Goal: Information Seeking & Learning: Find specific page/section

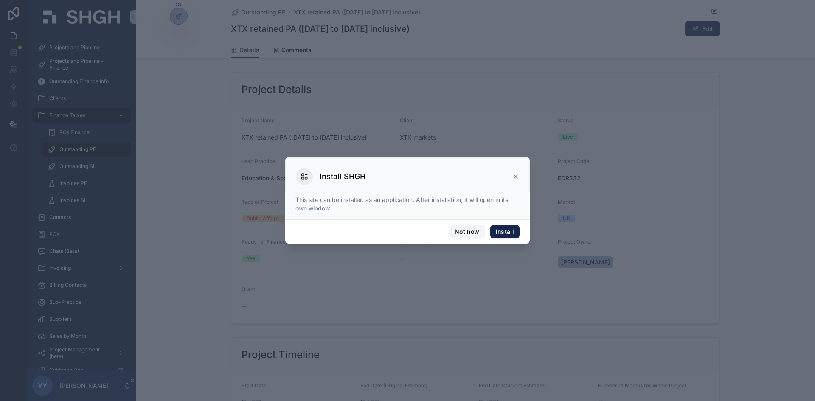
click at [473, 231] on button "Not now" at bounding box center [467, 232] width 36 height 14
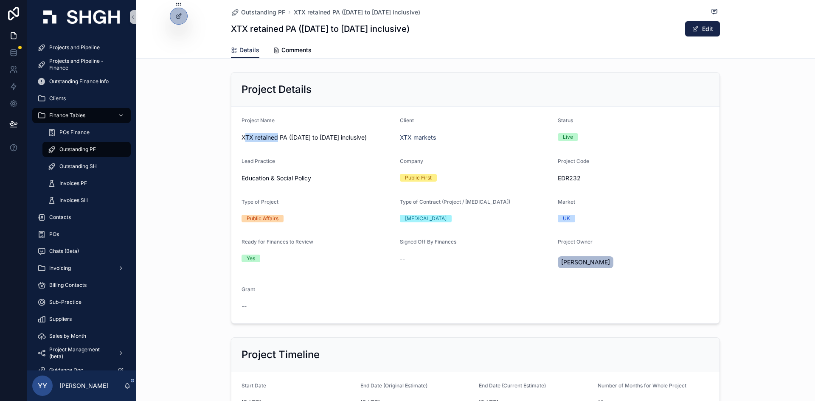
drag, startPoint x: 240, startPoint y: 136, endPoint x: 274, endPoint y: 134, distance: 33.6
click at [274, 134] on span "XTX retained PA (June 2025 to May 2026 inclusive)" at bounding box center [318, 137] width 152 height 8
click at [237, 134] on form "Project Name XTX retained PA (June 2025 to May 2026 inclusive) Client XTX marke…" at bounding box center [475, 215] width 488 height 217
drag, startPoint x: 237, startPoint y: 136, endPoint x: 284, endPoint y: 138, distance: 46.7
click at [284, 138] on form "Project Name XTX retained PA (June 2025 to May 2026 inclusive) Client XTX marke…" at bounding box center [475, 215] width 488 height 217
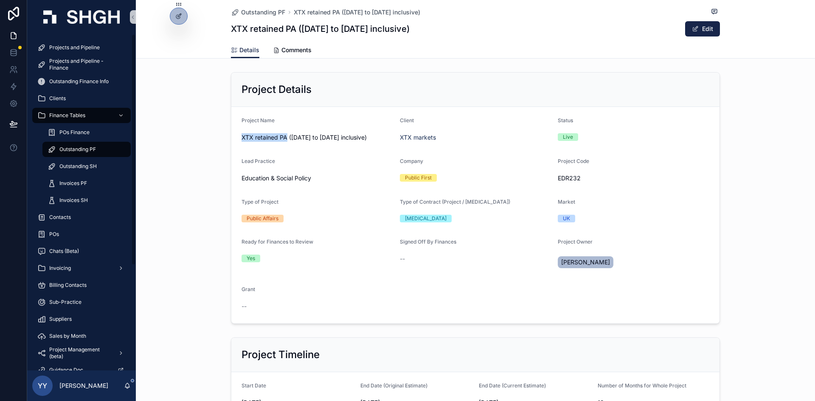
copy span "XTX retained PA"
click at [56, 42] on div "Projects and Pipeline" at bounding box center [81, 48] width 88 height 14
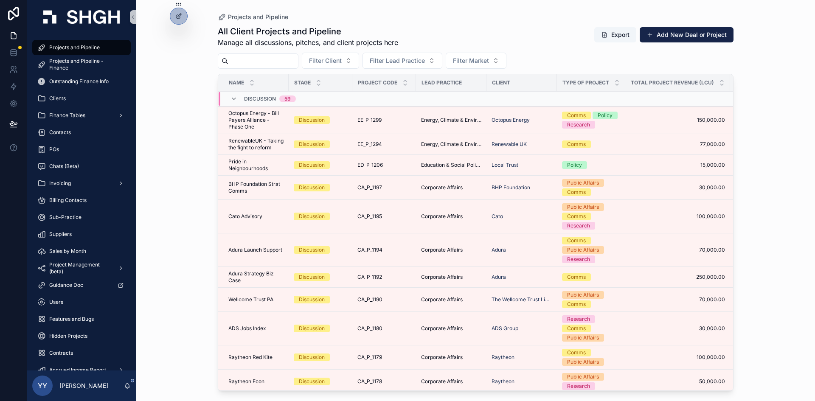
click at [270, 56] on input "scrollable content" at bounding box center [263, 61] width 70 height 12
paste input "**********"
type input "**********"
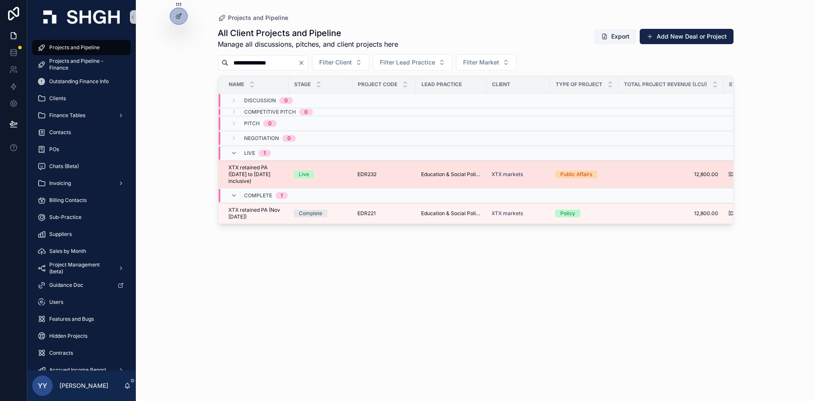
click at [335, 172] on div "Live" at bounding box center [320, 175] width 53 height 8
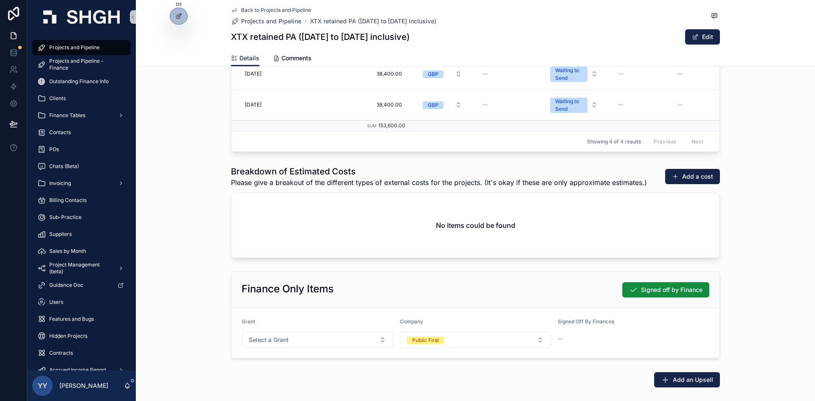
scroll to position [1359, 0]
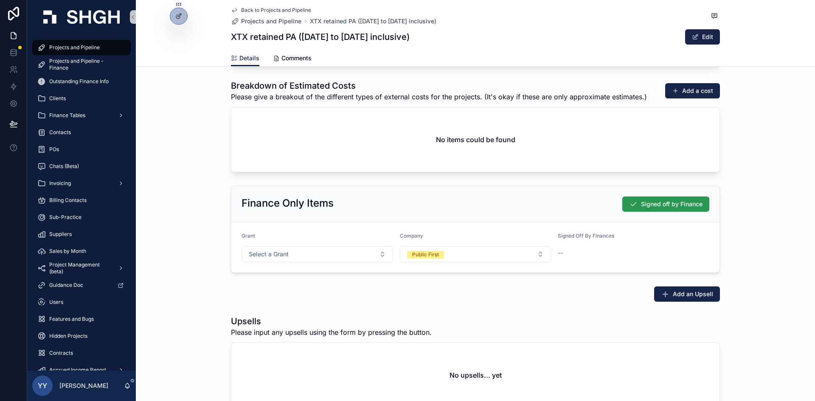
click at [633, 207] on icon "scrollable content" at bounding box center [633, 204] width 8 height 8
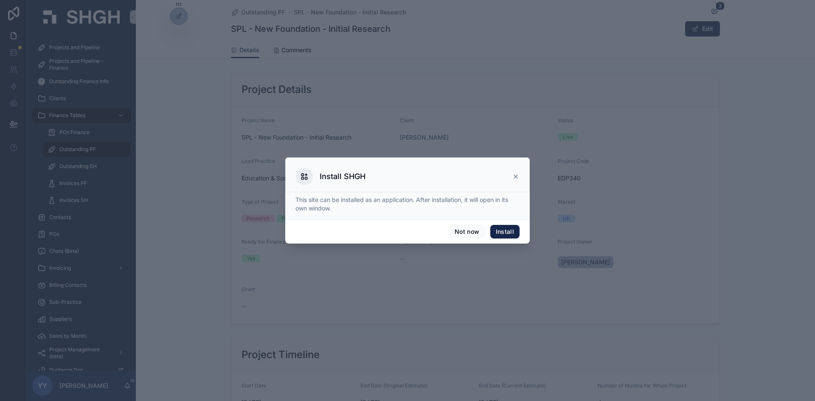
click at [517, 177] on icon at bounding box center [515, 176] width 7 height 7
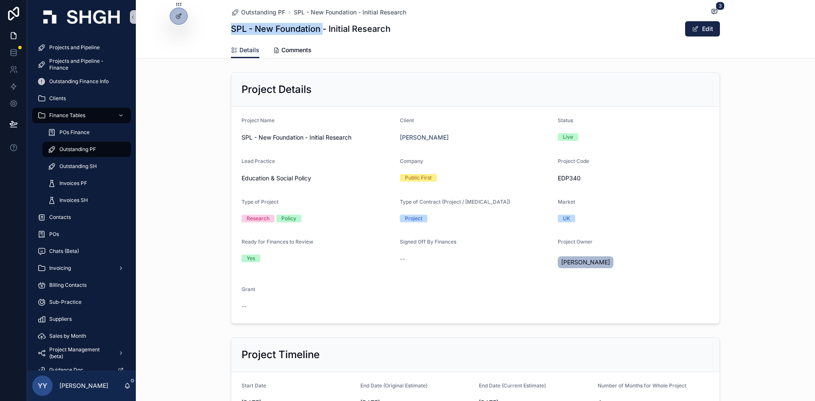
drag, startPoint x: 229, startPoint y: 27, endPoint x: 321, endPoint y: 29, distance: 91.7
click at [321, 29] on h1 "SPL - New Foundation - Initial Research" at bounding box center [311, 29] width 160 height 12
copy h1 "SPL - New Foundation"
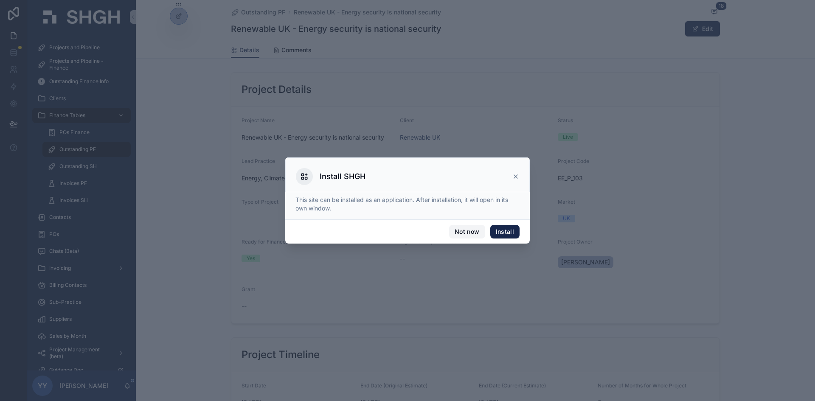
click at [467, 234] on button "Not now" at bounding box center [467, 232] width 36 height 14
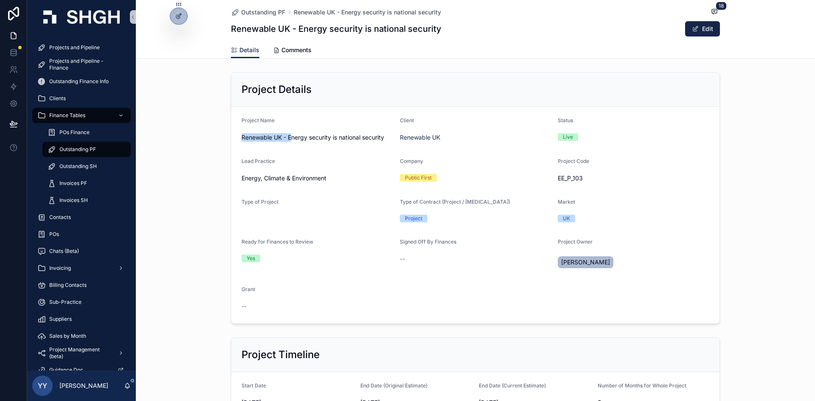
drag, startPoint x: 239, startPoint y: 137, endPoint x: 290, endPoint y: 133, distance: 51.9
click at [290, 133] on div "Renewable UK - Energy security is national security" at bounding box center [318, 138] width 152 height 14
copy span "Renewable UK - E"
